Goal: Task Accomplishment & Management: Manage account settings

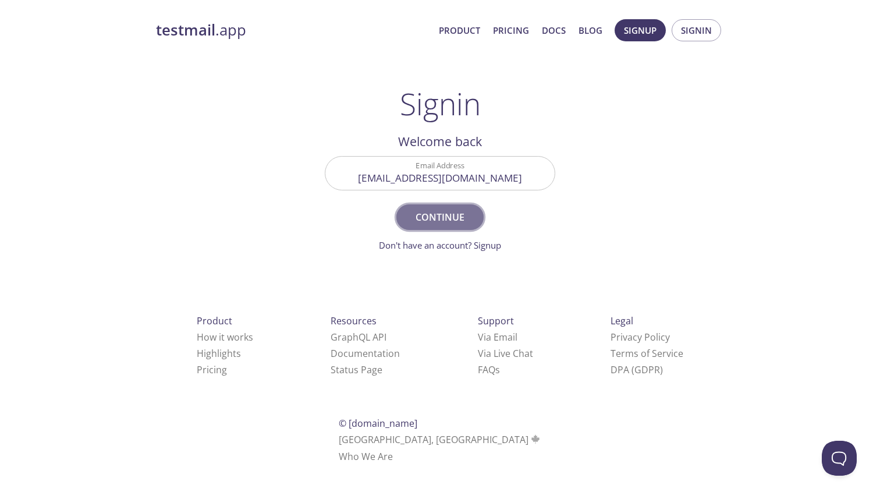
click at [450, 218] on span "Continue" at bounding box center [440, 217] width 62 height 16
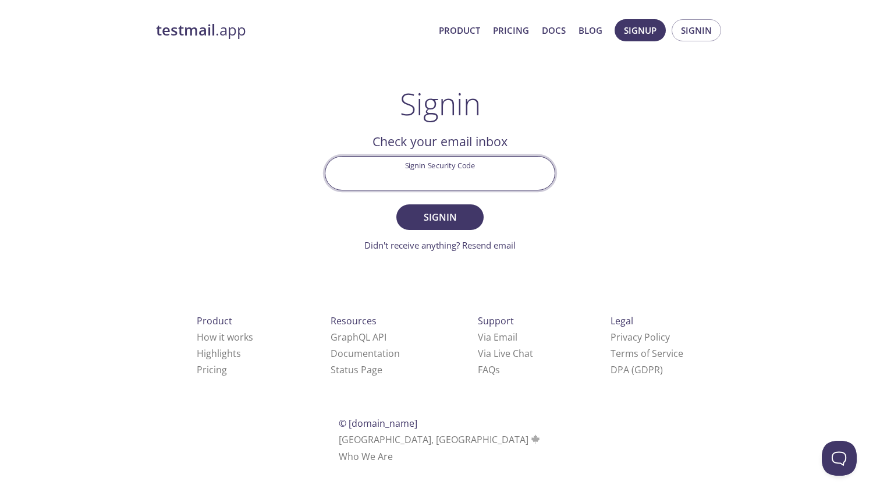
click at [409, 183] on input "Signin Security Code" at bounding box center [440, 173] width 229 height 33
paste input "6FJPVAV"
type input "6FJPVAV"
click at [433, 216] on span "Signin" at bounding box center [440, 217] width 62 height 16
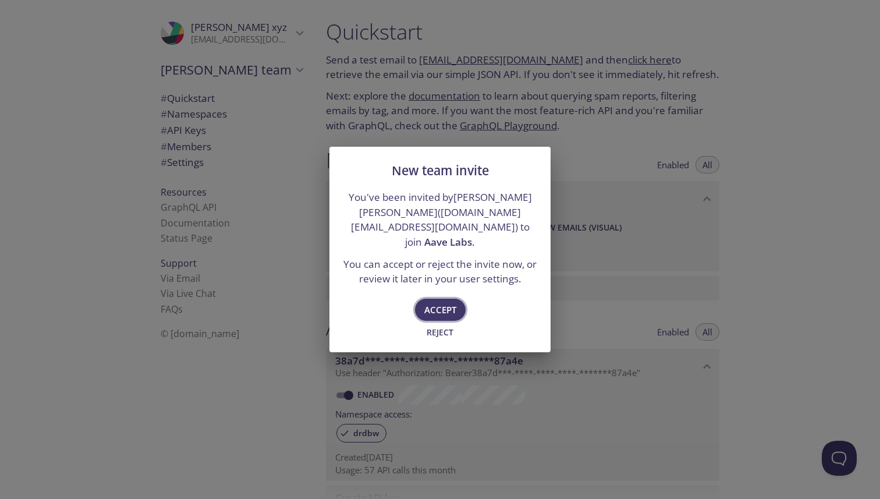
click at [445, 302] on span "Accept" at bounding box center [440, 309] width 32 height 15
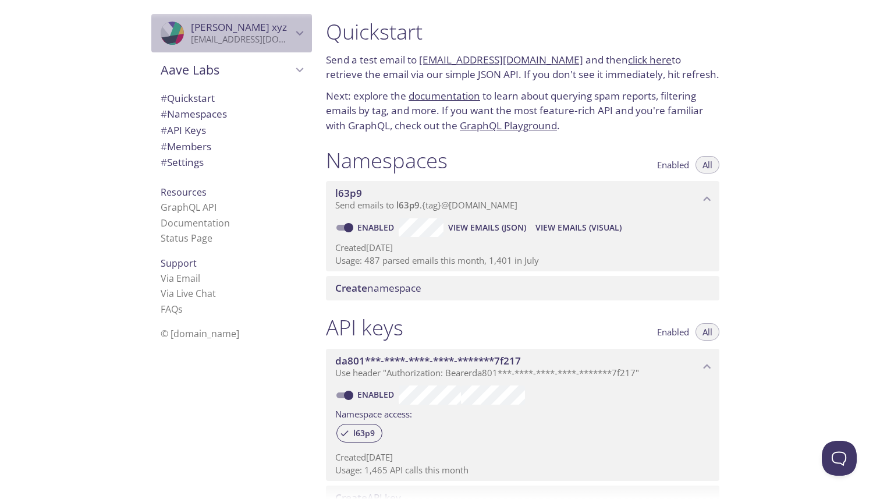
click at [295, 36] on icon "Avara xyz" at bounding box center [299, 33] width 15 height 15
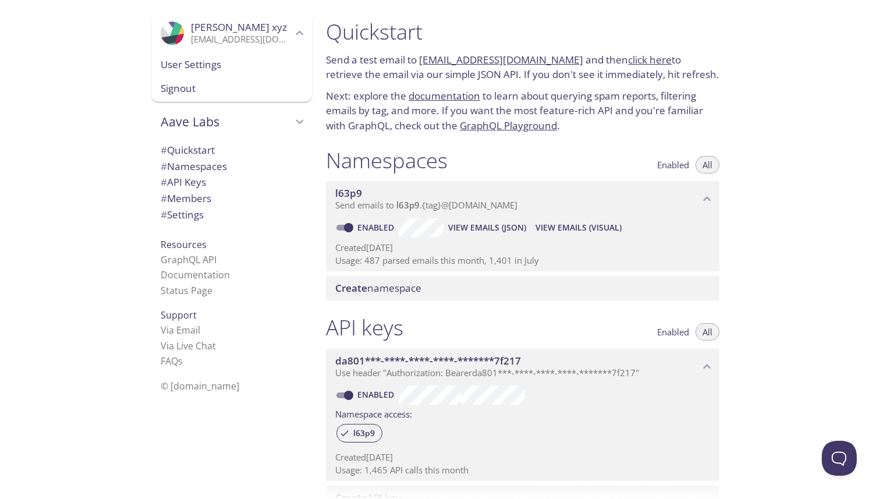
click at [285, 38] on p "[EMAIL_ADDRESS][DOMAIN_NAME]" at bounding box center [241, 40] width 101 height 12
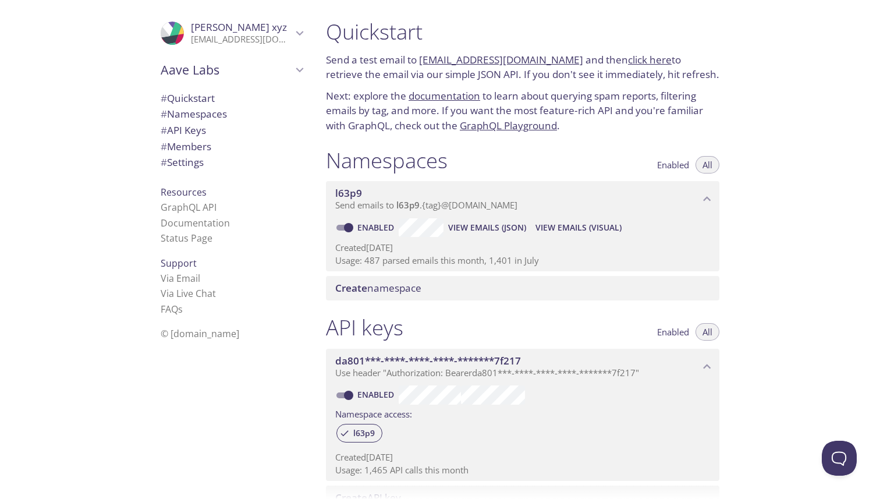
click at [286, 62] on span "Aave Labs" at bounding box center [227, 70] width 132 height 16
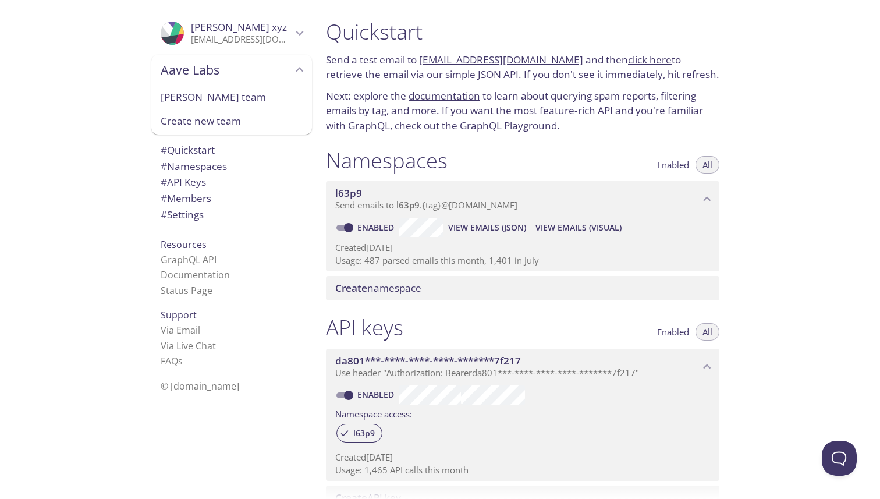
click at [217, 92] on span "[PERSON_NAME] team" at bounding box center [232, 97] width 142 height 15
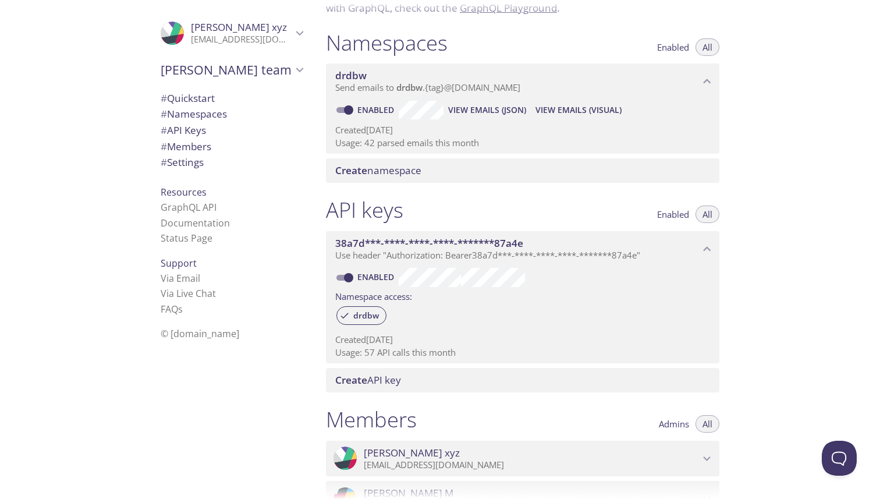
scroll to position [51, 0]
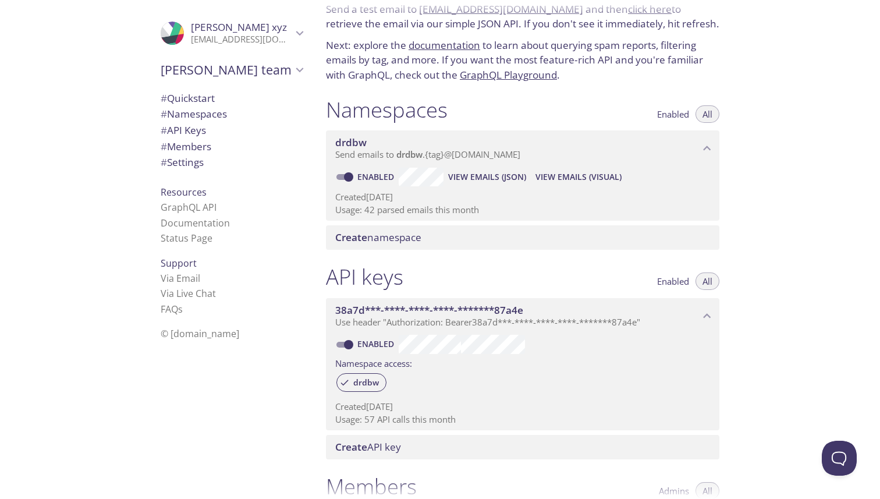
click at [292, 84] on div "[PERSON_NAME] team" at bounding box center [231, 70] width 161 height 30
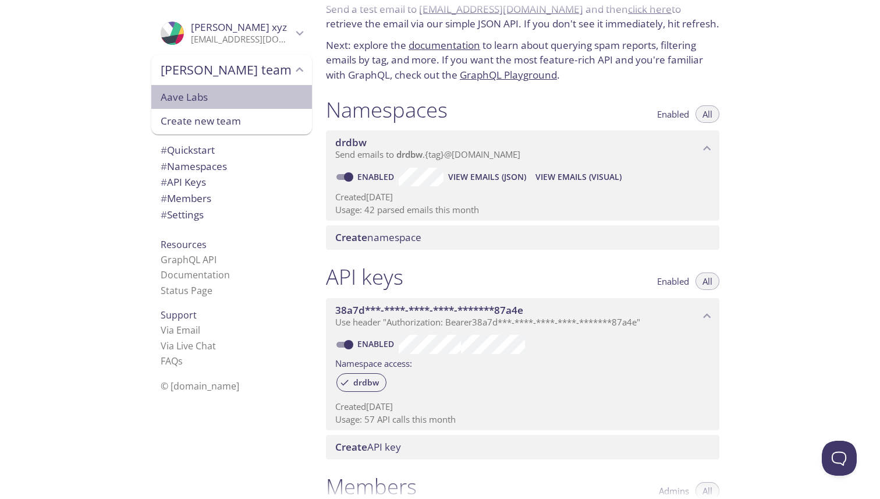
click at [261, 95] on span "Aave Labs" at bounding box center [232, 97] width 142 height 15
type input "Aave Labs"
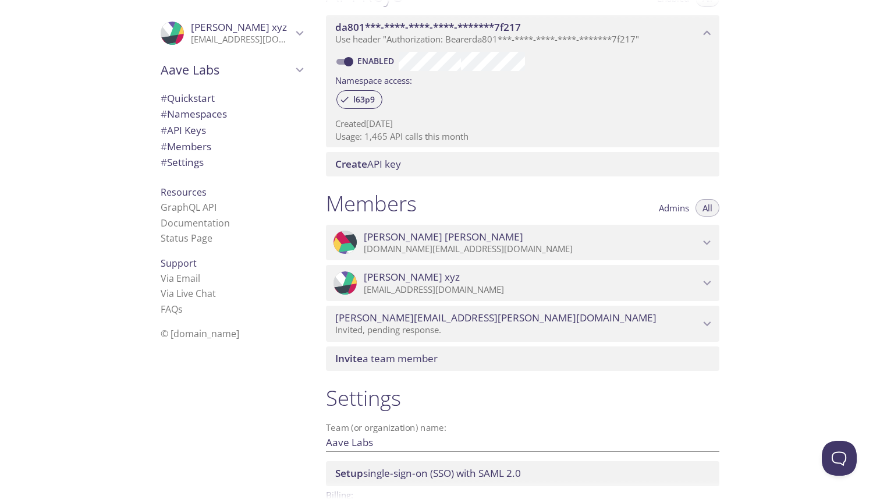
scroll to position [351, 0]
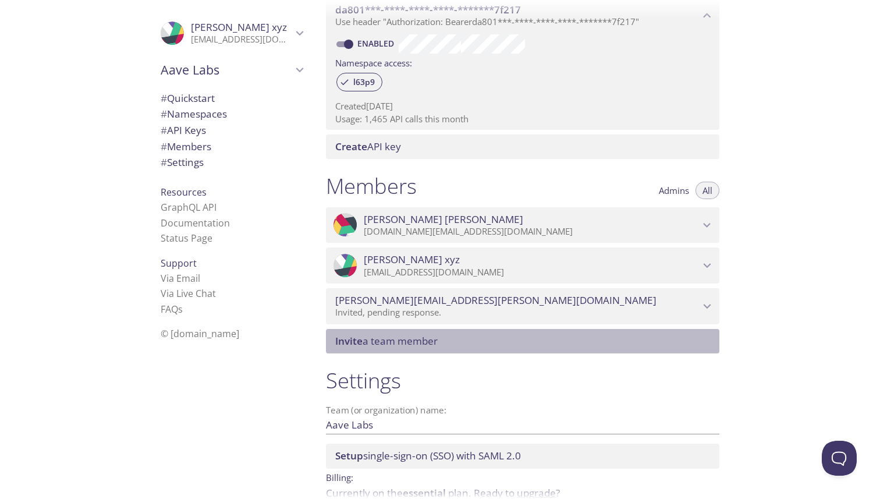
click at [410, 342] on span "Invite a team member" at bounding box center [386, 340] width 102 height 13
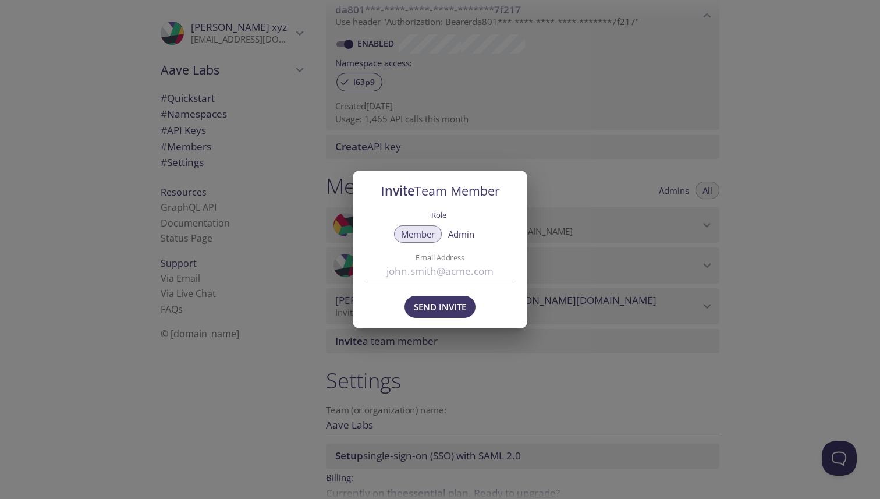
click at [455, 234] on span "Admin" at bounding box center [461, 234] width 26 height 0
click at [430, 262] on input "Email Address" at bounding box center [440, 271] width 147 height 19
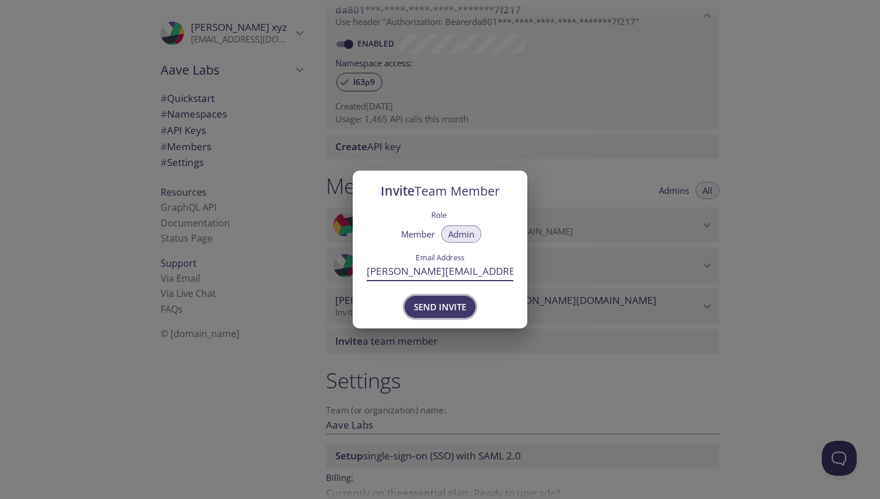
type input "[PERSON_NAME][EMAIL_ADDRESS][PERSON_NAME][DOMAIN_NAME]"
click at [429, 310] on span "Send Invite" at bounding box center [440, 306] width 52 height 15
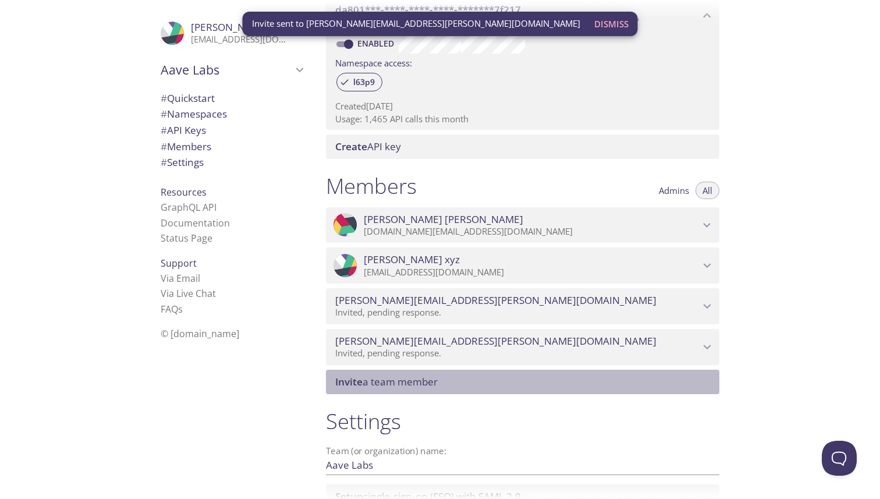
click at [397, 374] on div "Invite a team member" at bounding box center [523, 382] width 394 height 24
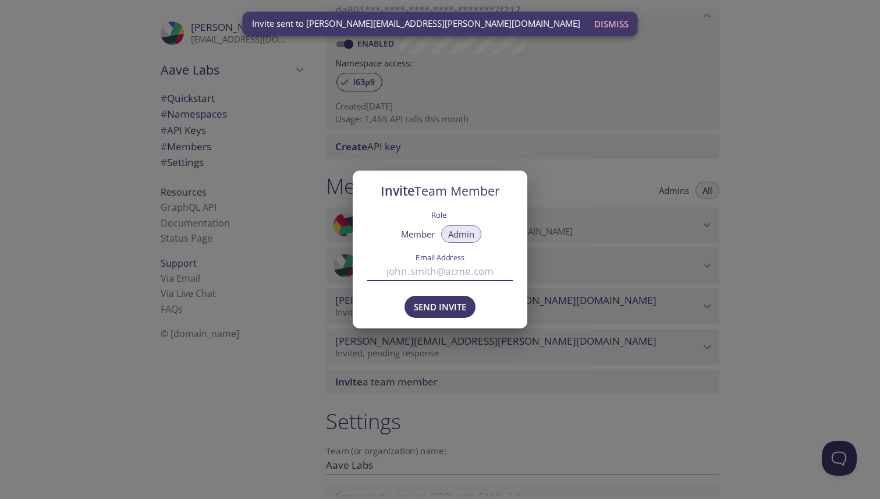
click at [414, 273] on input "Email Address" at bounding box center [440, 271] width 147 height 19
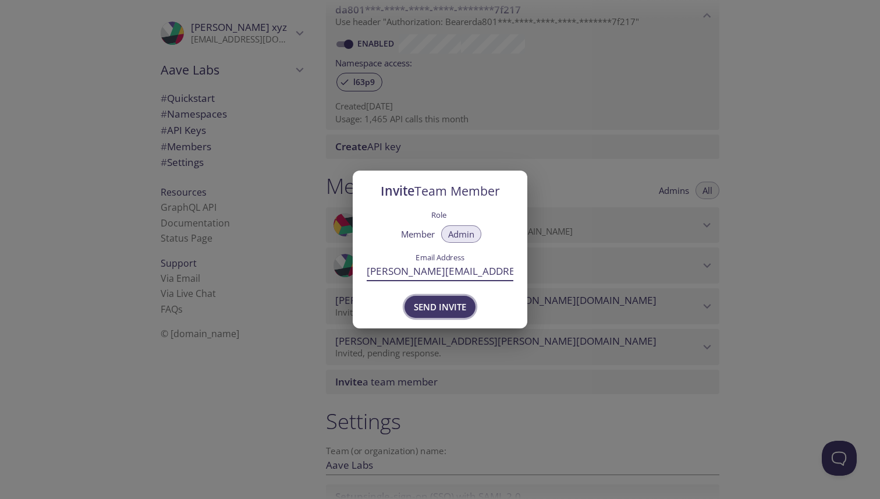
type input "[PERSON_NAME][EMAIL_ADDRESS][PERSON_NAME][DOMAIN_NAME]"
click at [414, 304] on span "Send Invite" at bounding box center [440, 306] width 52 height 15
